Goal: Transaction & Acquisition: Purchase product/service

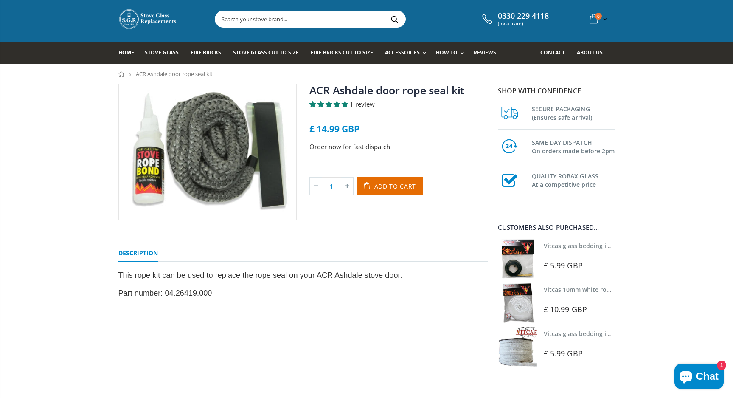
scroll to position [18, 0]
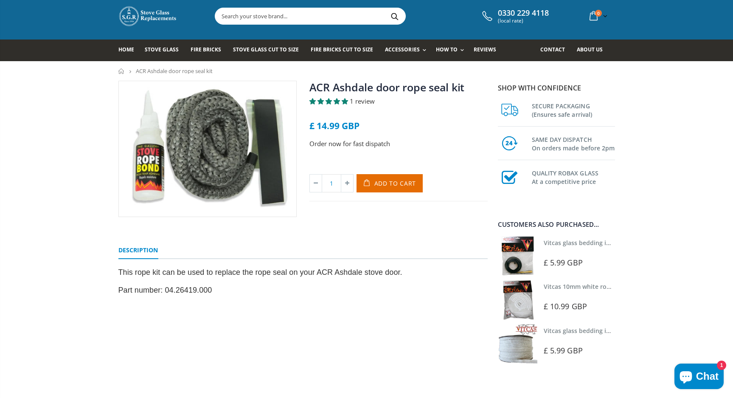
click at [557, 286] on link "Vitcas 10mm white rope kit - includes rope seal and glue!" at bounding box center [627, 286] width 166 height 8
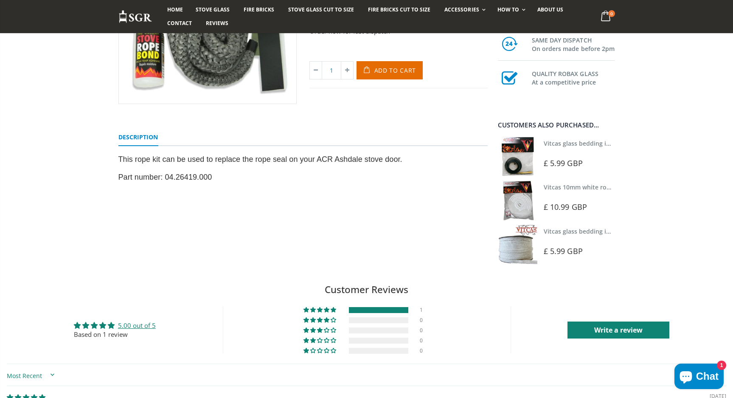
scroll to position [133, 0]
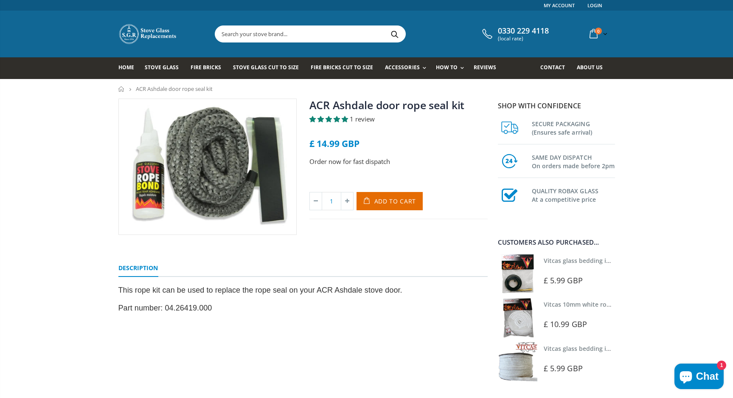
scroll to position [0, 0]
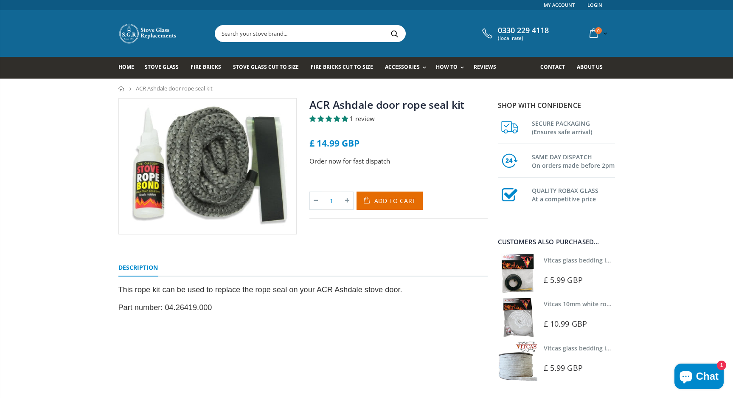
click at [257, 33] on input "text" at bounding box center [357, 33] width 285 height 16
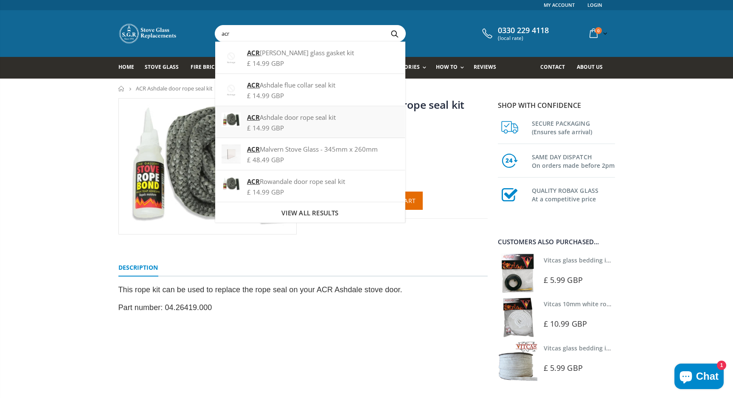
type input "acr"
click at [249, 117] on strong "ACR" at bounding box center [253, 117] width 13 height 8
click at [435, 33] on input "acr" at bounding box center [357, 33] width 285 height 16
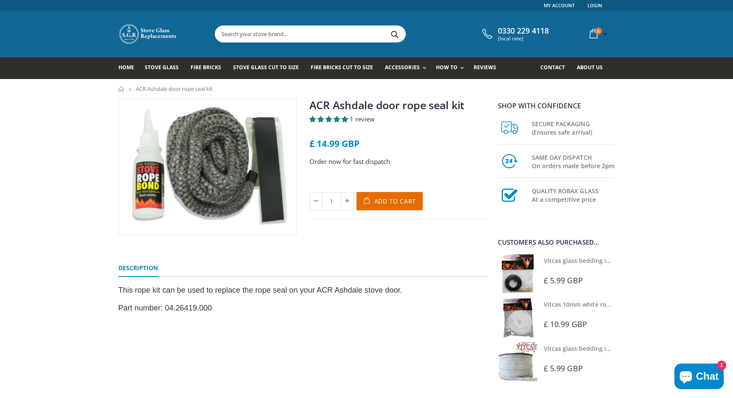
scroll to position [18, 0]
